Goal: Transaction & Acquisition: Purchase product/service

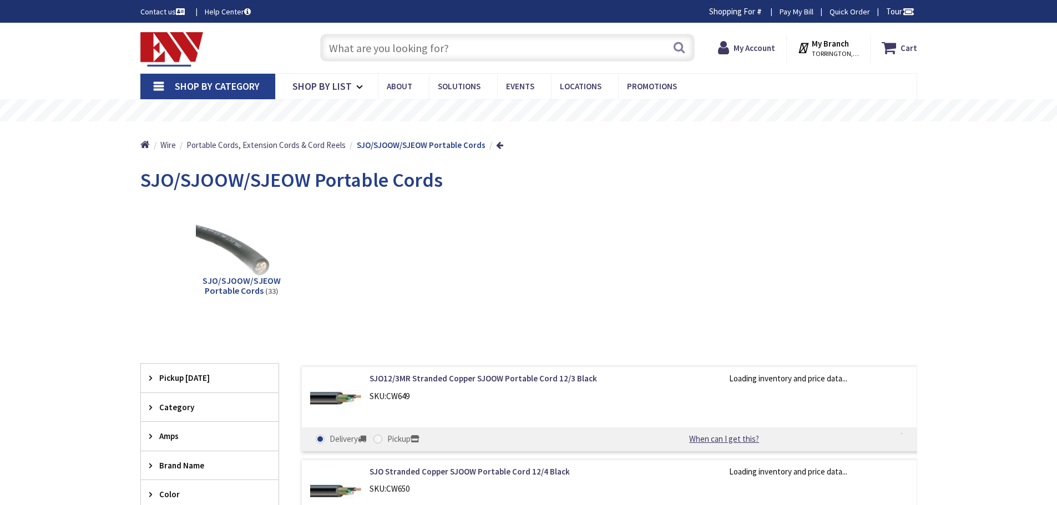
type input "[GEOGRAPHIC_DATA], [PERSON_NAME] 180 St. bet. [PERSON_NAME][GEOGRAPHIC_DATA] an…"
click at [153, 88] on link "Shop By Category" at bounding box center [207, 87] width 135 height 26
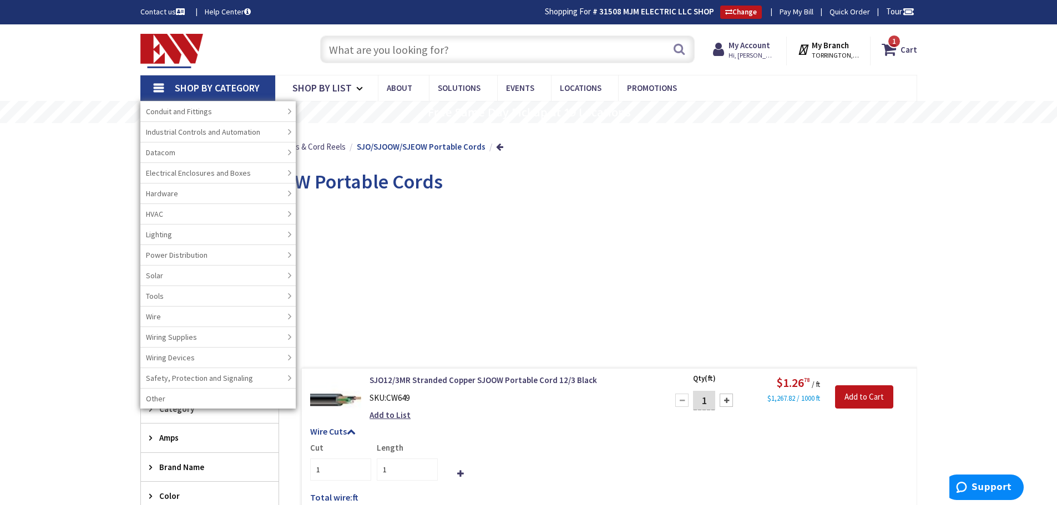
click at [472, 41] on input "text" at bounding box center [507, 50] width 374 height 28
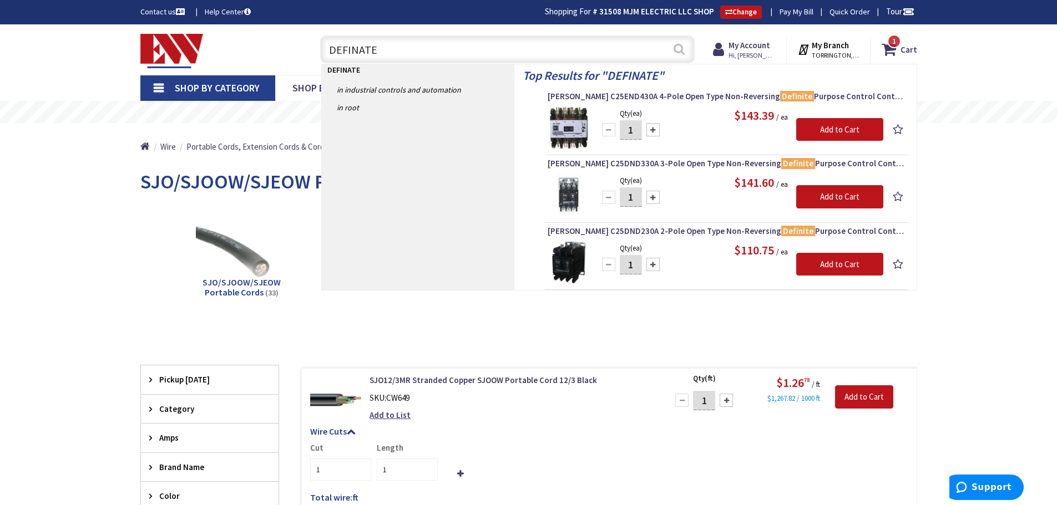
type input "DEFINATE"
click at [679, 45] on button "Search" at bounding box center [679, 49] width 14 height 25
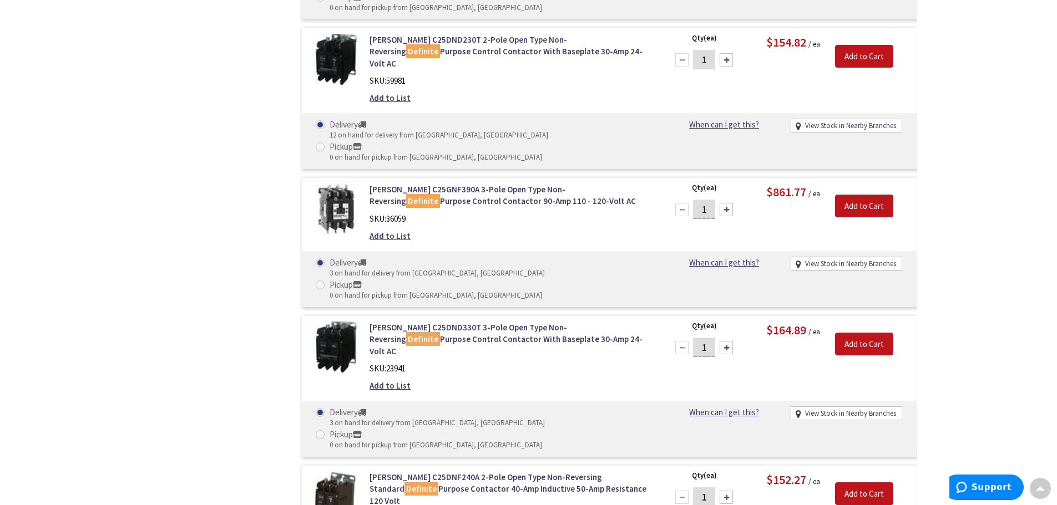
scroll to position [1444, 0]
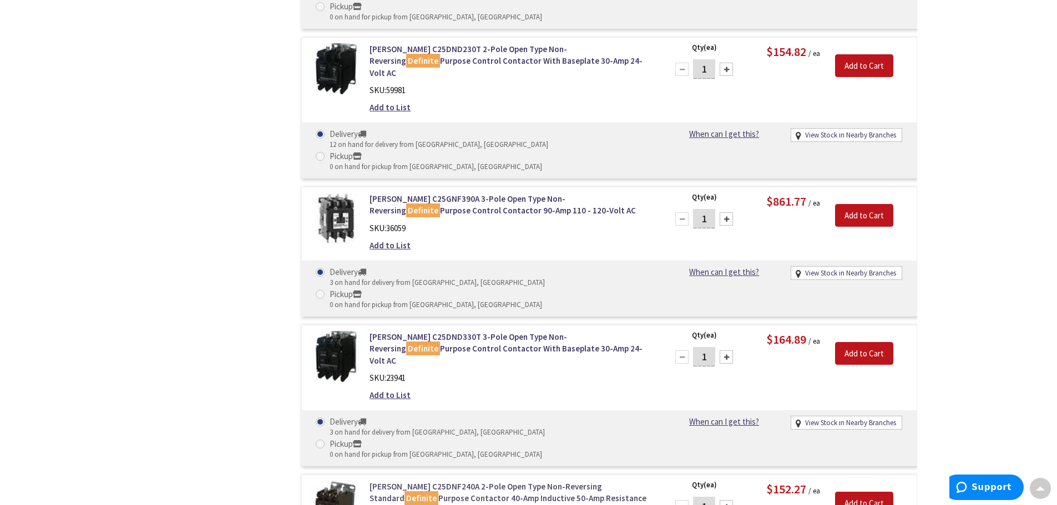
click at [490, 481] on link "Eaton C25DNF240A 2-Pole Open Type Non-Reversing Standard Definite Purpose Conta…" at bounding box center [510, 499] width 282 height 36
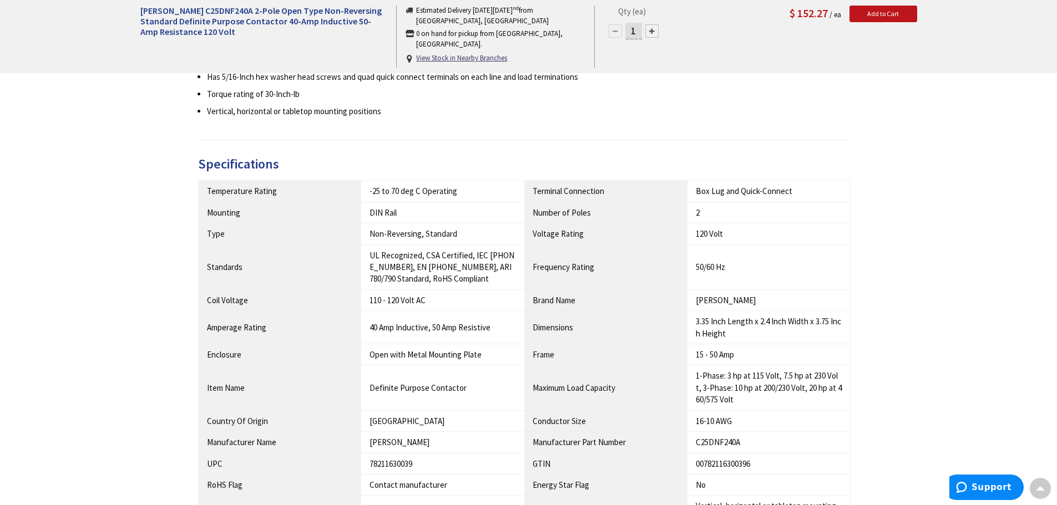
scroll to position [565, 0]
